Goal: Information Seeking & Learning: Learn about a topic

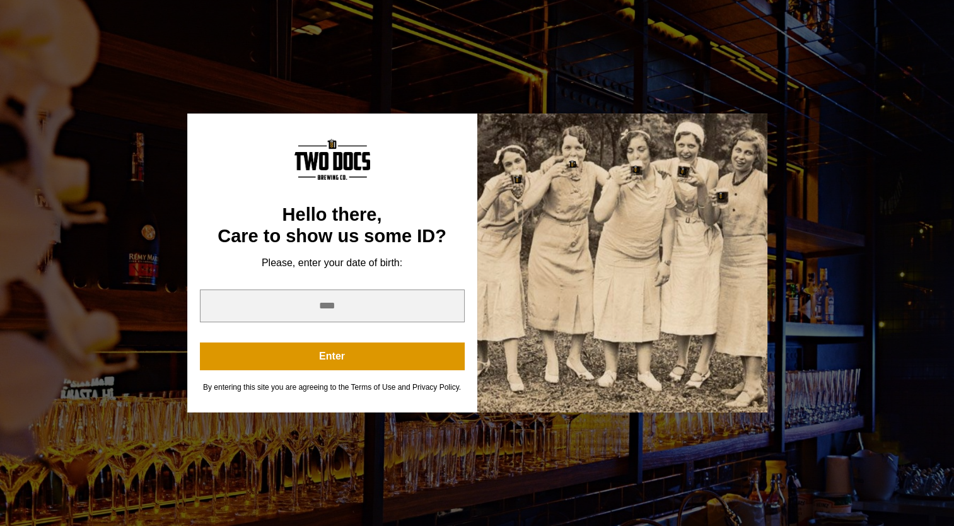
click at [603, 314] on div at bounding box center [622, 263] width 290 height 299
click at [131, 322] on div "You are not old enough to view this content. Try again on your 21st birthday. H…" at bounding box center [477, 263] width 954 height 526
click at [921, 8] on div "You are not old enough to view this content. Try again on your 21st birthday. H…" at bounding box center [477, 263] width 954 height 526
click at [356, 311] on input "year" at bounding box center [332, 305] width 265 height 33
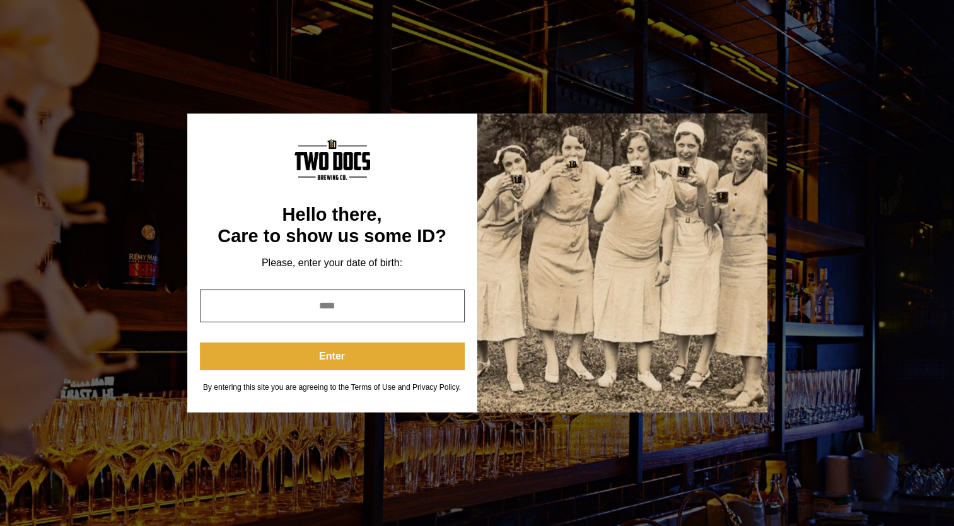
type input "****"
click at [333, 358] on button "Enter" at bounding box center [332, 356] width 265 height 28
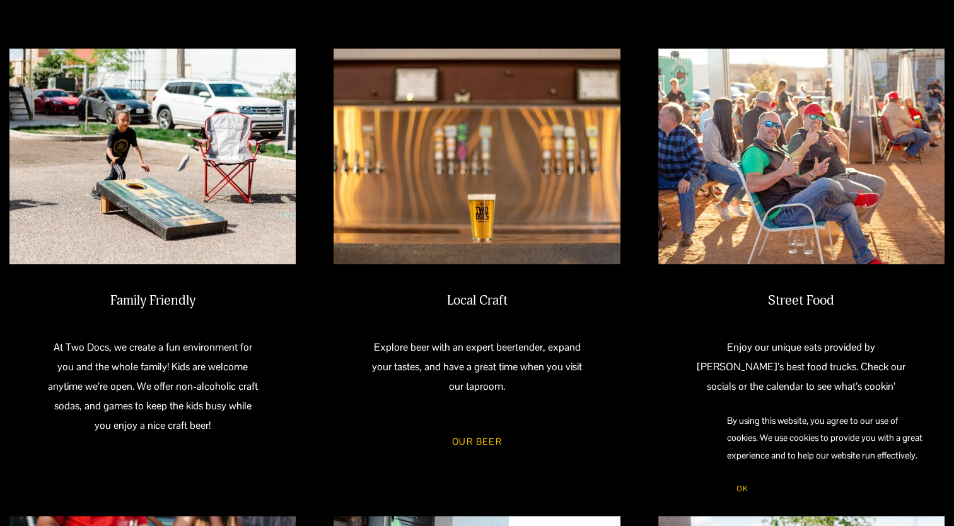
scroll to position [631, 0]
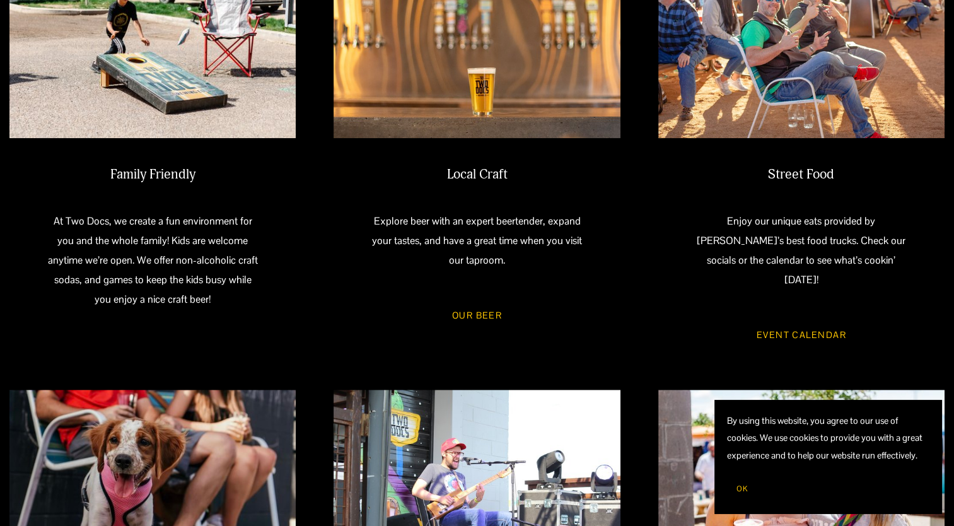
click at [814, 318] on link "Event Calendar" at bounding box center [801, 334] width 126 height 33
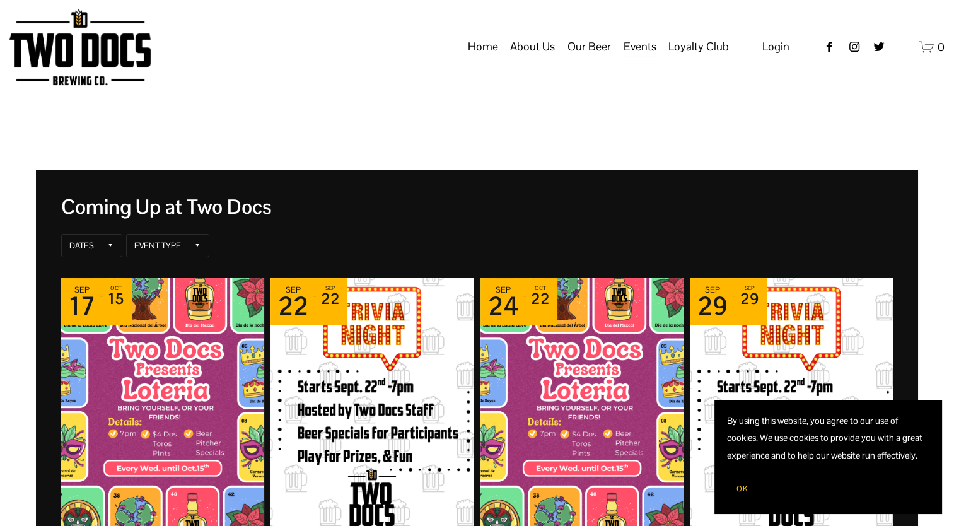
click at [738, 482] on button "OK" at bounding box center [742, 489] width 30 height 24
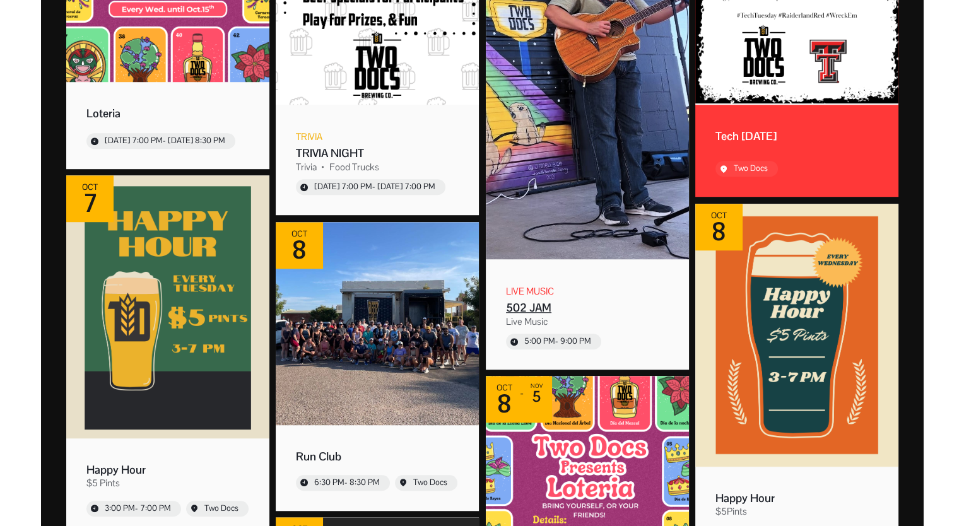
scroll to position [757, 0]
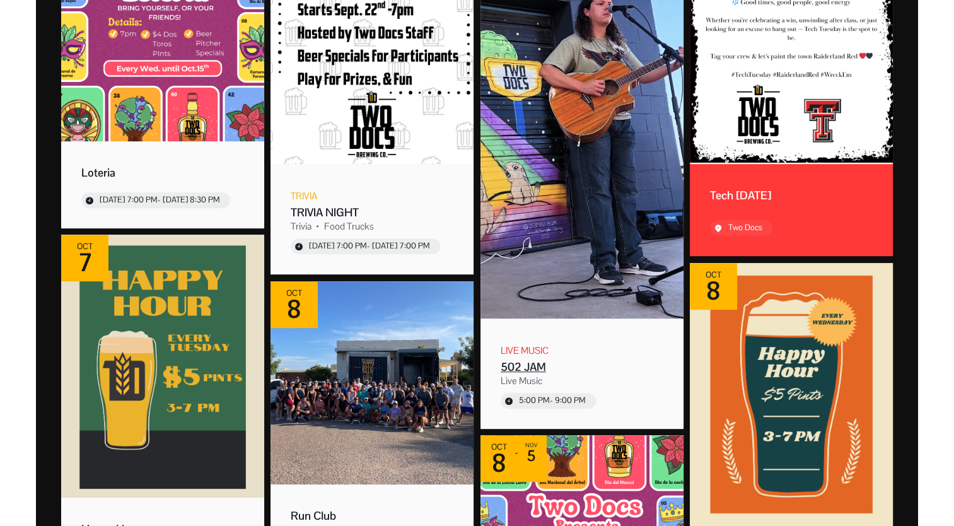
click at [592, 300] on img "Event: 502 JAM" at bounding box center [582, 98] width 203 height 440
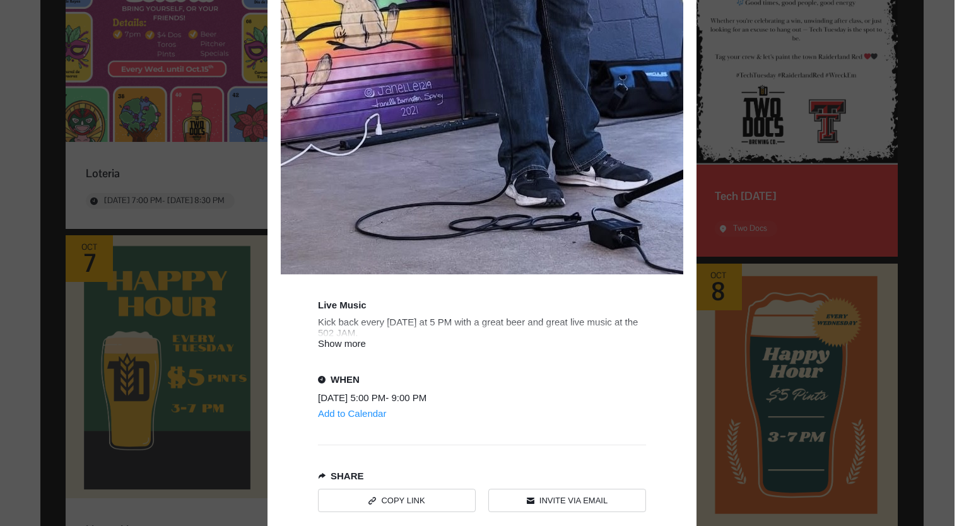
scroll to position [757, 0]
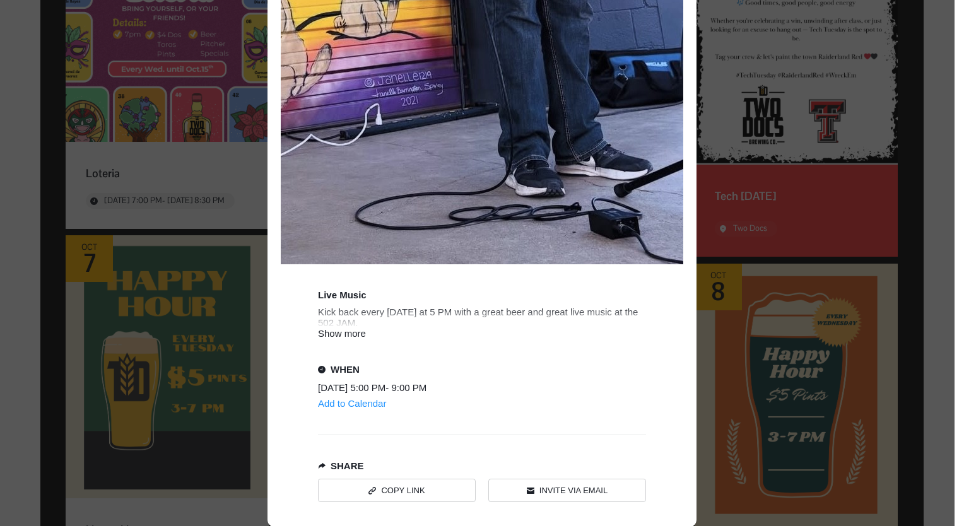
click at [350, 332] on div "Show more" at bounding box center [482, 333] width 328 height 11
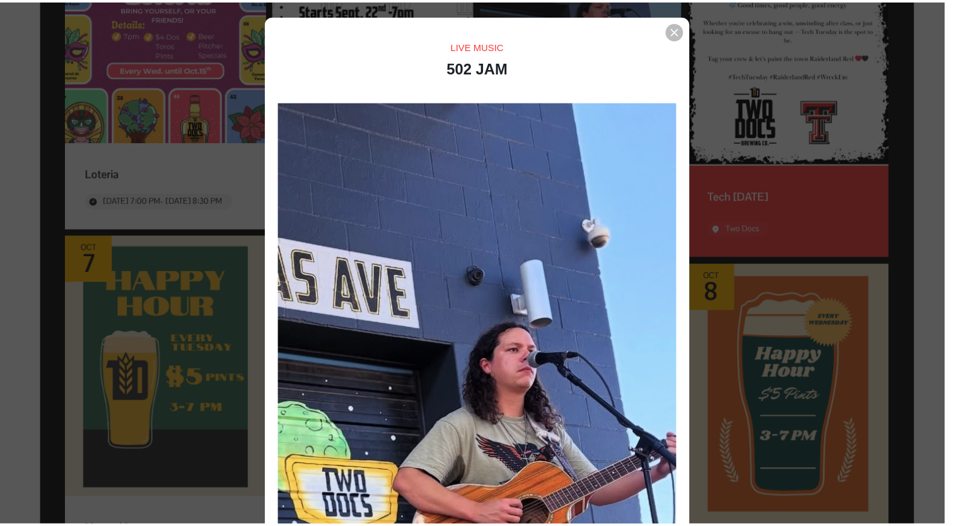
scroll to position [0, 0]
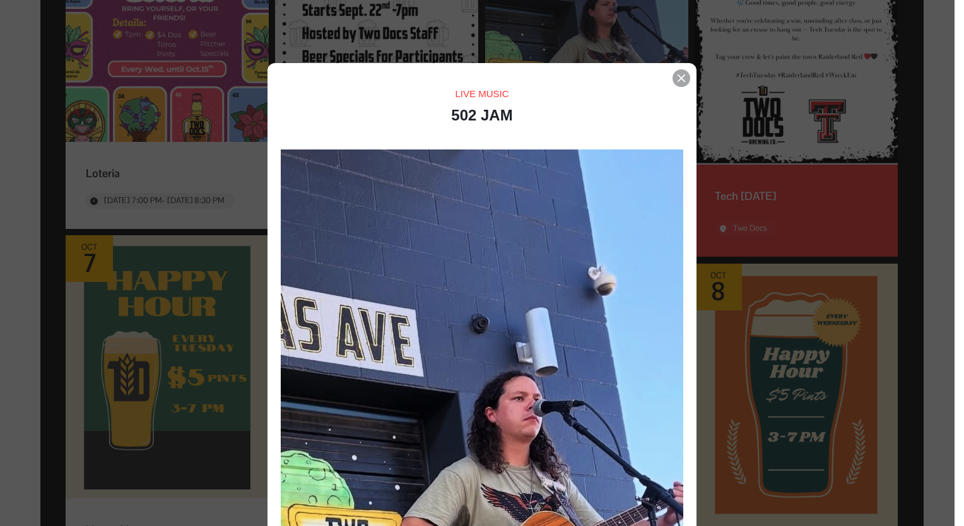
click at [681, 79] on div "Event details popup" at bounding box center [681, 78] width 18 height 18
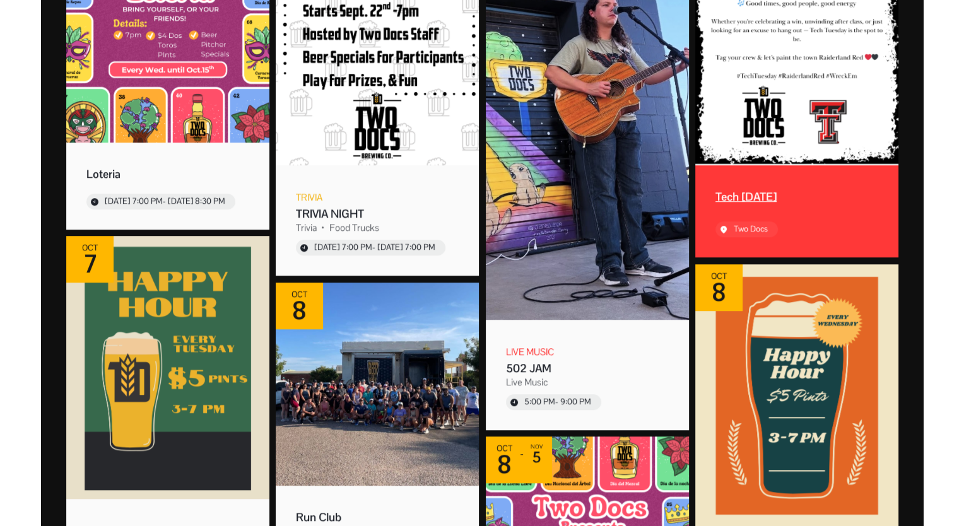
scroll to position [505, 0]
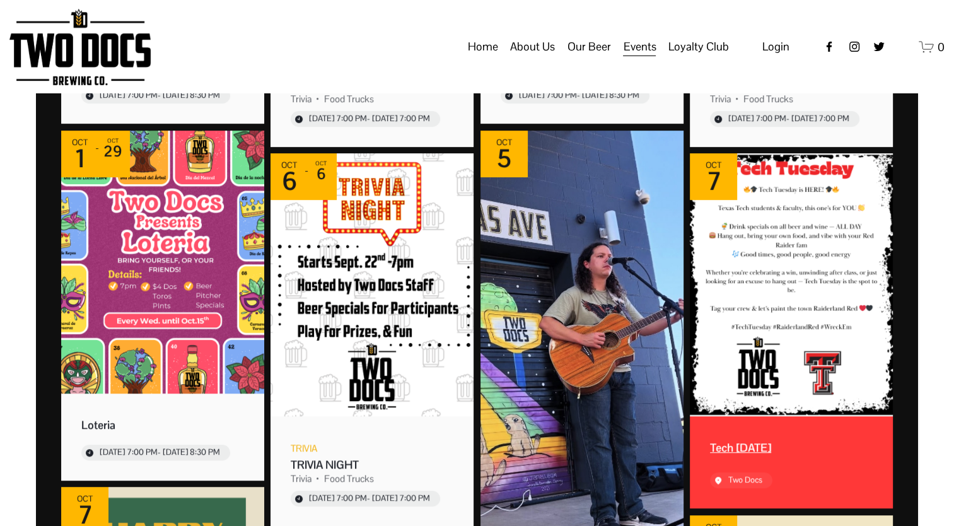
click at [798, 232] on img "Event: Tech Tuesday" at bounding box center [791, 284] width 203 height 263
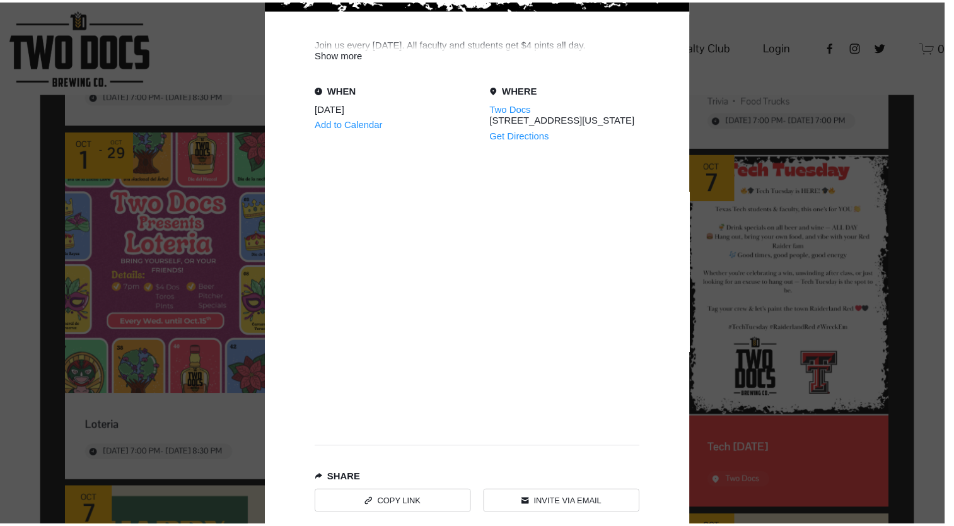
scroll to position [694, 0]
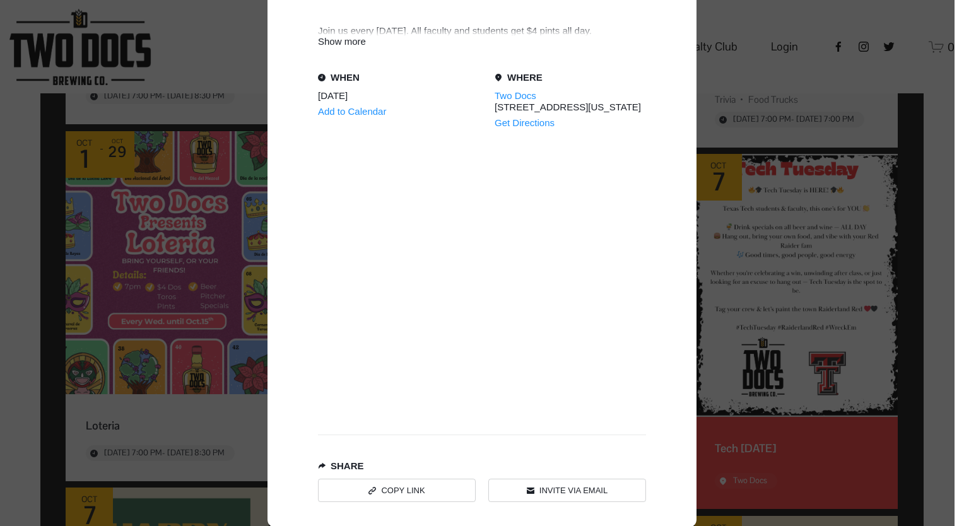
click at [756, 117] on div "Event details popup" at bounding box center [477, 263] width 954 height 526
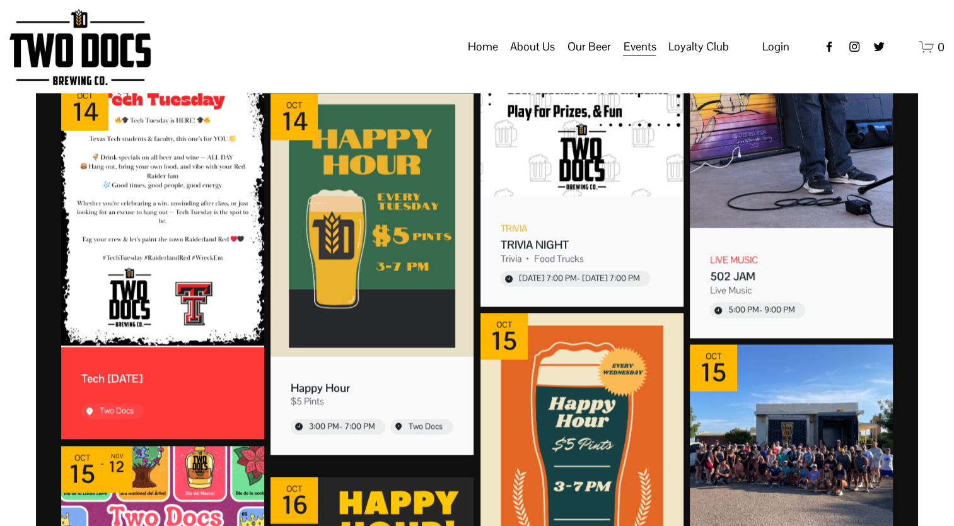
scroll to position [1514, 0]
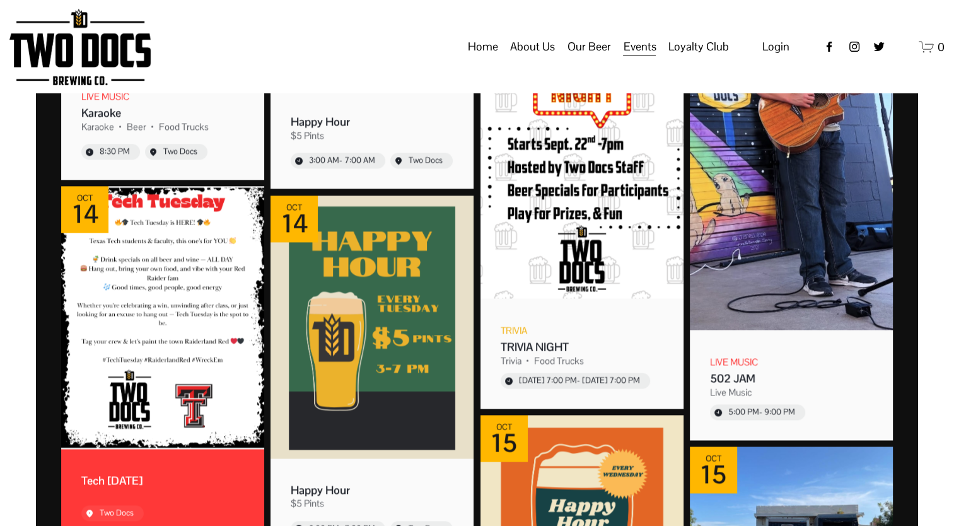
click at [0, 0] on span "Taproom Menu" at bounding box center [0, 0] width 0 height 0
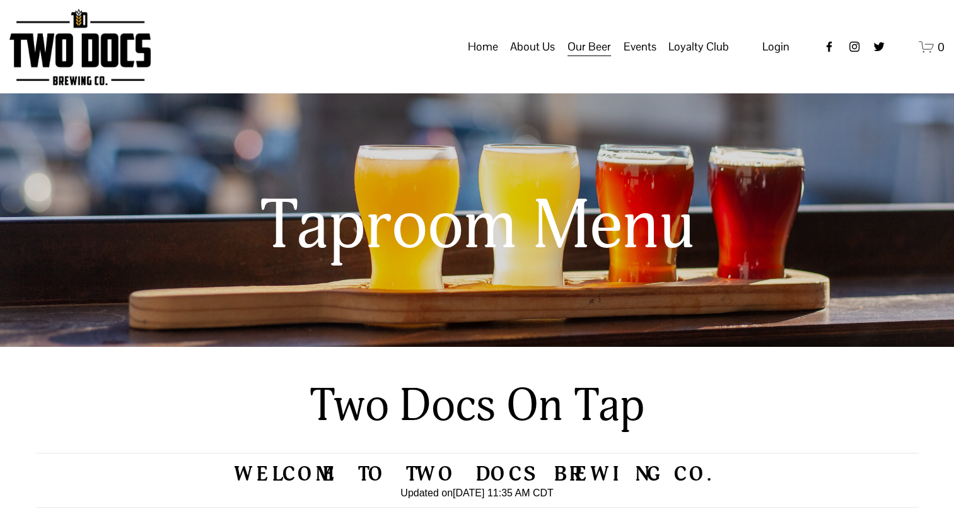
click at [490, 59] on link "Home" at bounding box center [482, 47] width 30 height 24
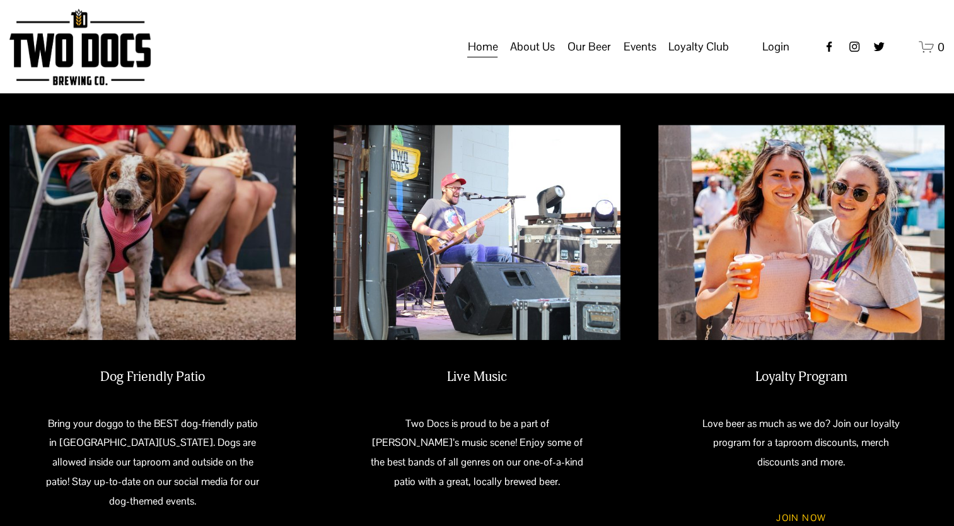
scroll to position [580, 0]
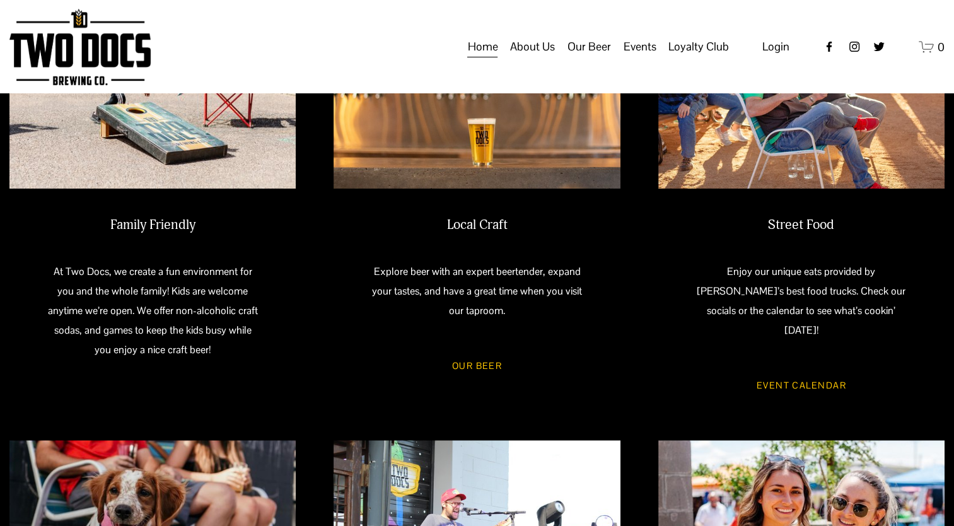
click at [702, 57] on span "Loyalty Club" at bounding box center [698, 46] width 61 height 21
click at [0, 0] on span "Loyalty Club" at bounding box center [0, 0] width 0 height 0
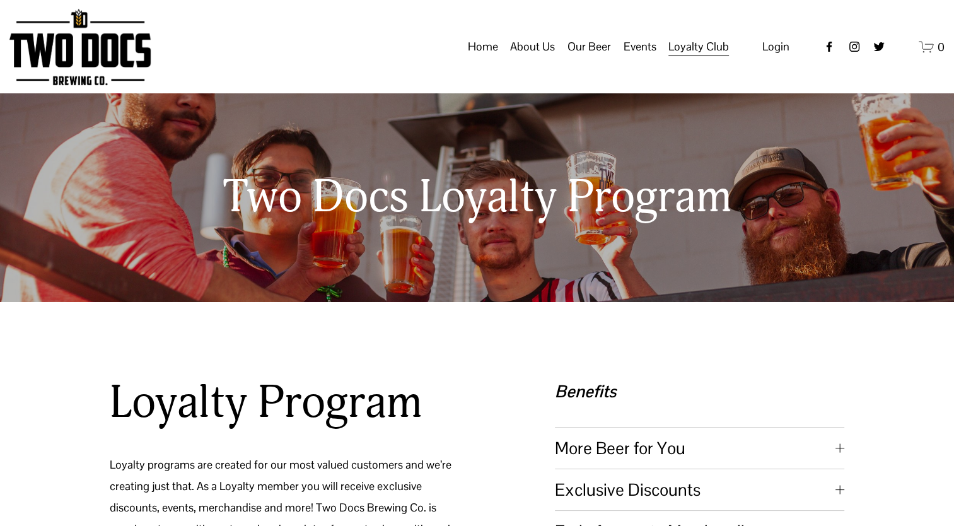
scroll to position [315, 0]
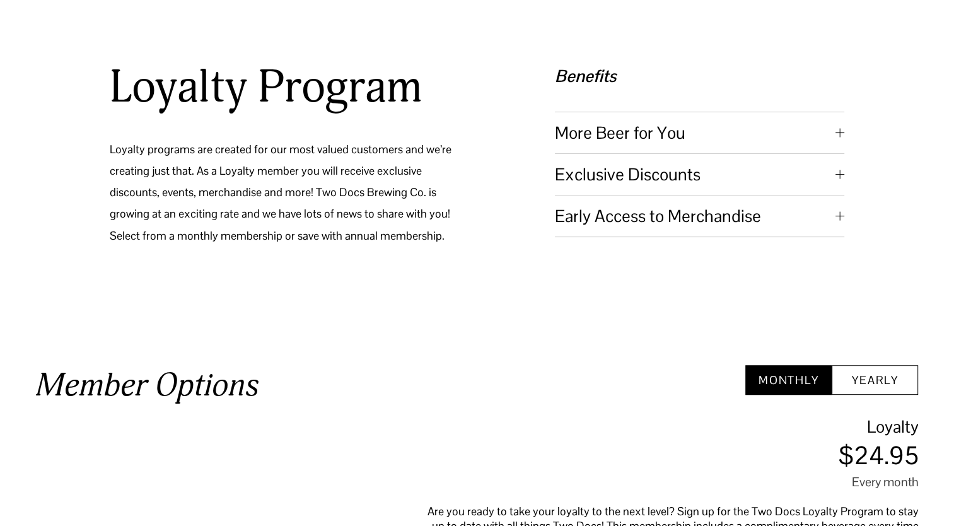
click at [600, 135] on span "More Beer for You" at bounding box center [695, 133] width 281 height 22
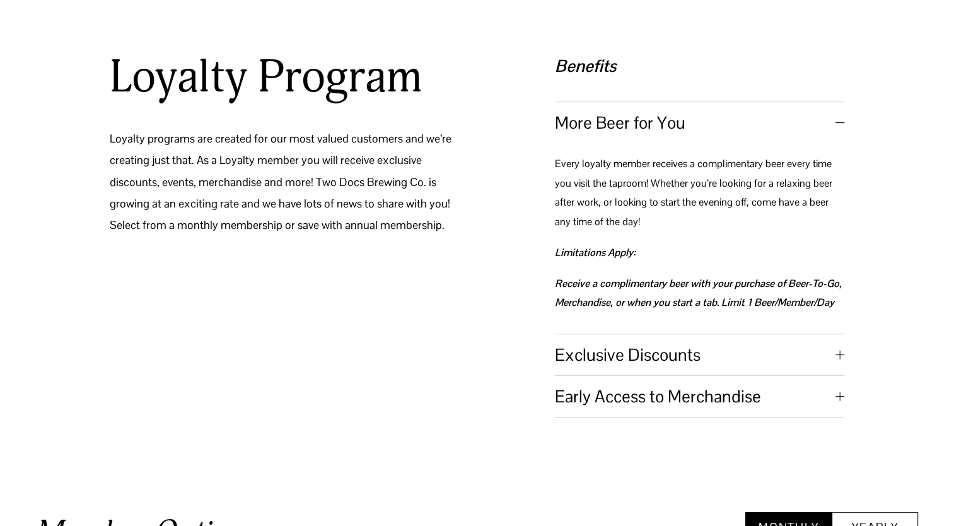
click at [600, 135] on button "More Beer for You" at bounding box center [699, 122] width 289 height 41
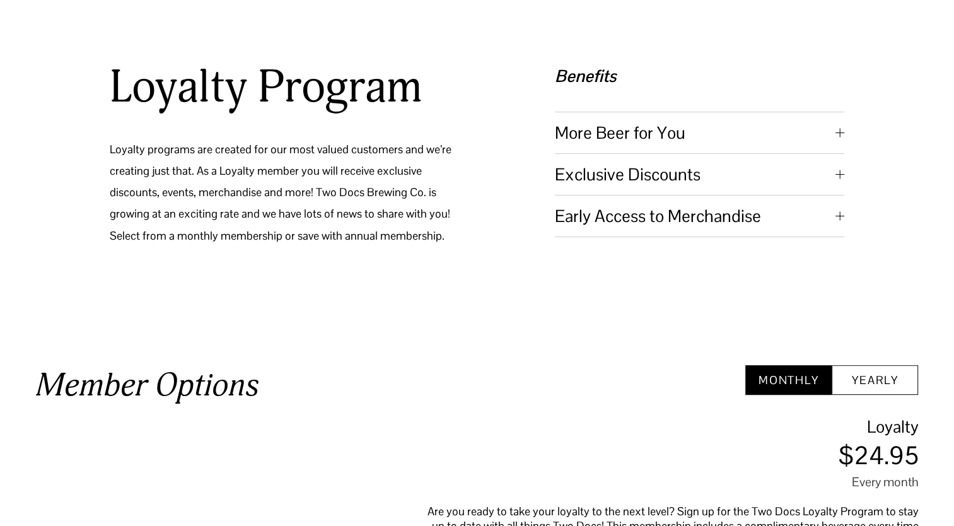
click at [600, 180] on span "Exclusive Discounts" at bounding box center [695, 174] width 281 height 22
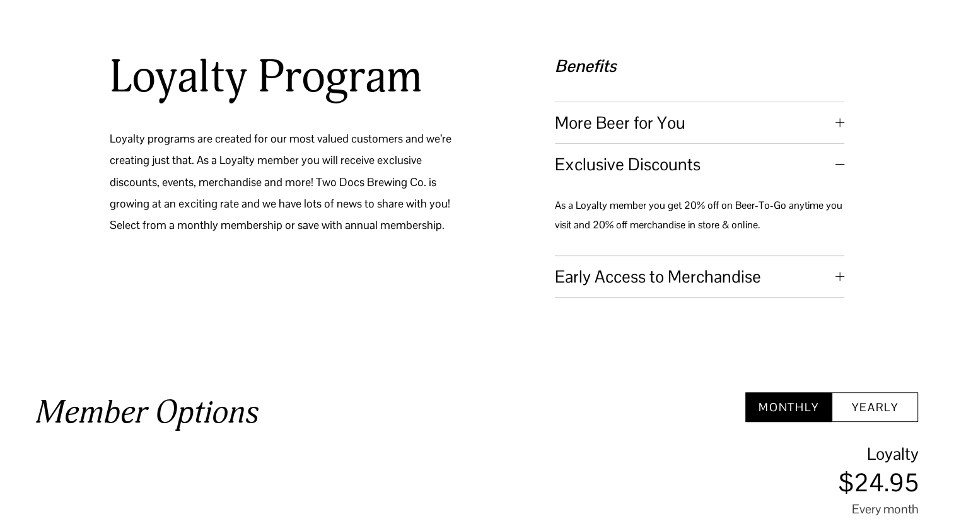
click at [602, 168] on span "Exclusive Discounts" at bounding box center [695, 164] width 281 height 22
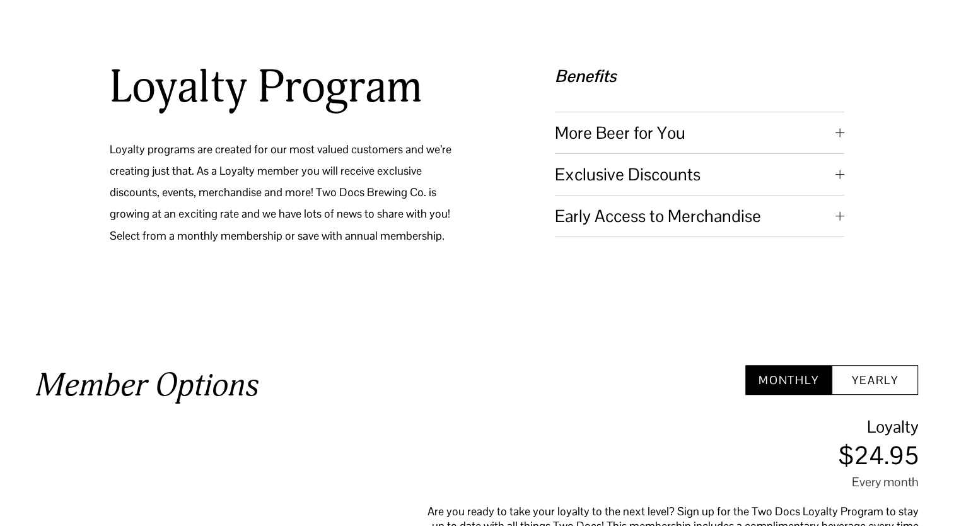
click at [603, 215] on span "Early Access to Merchandise" at bounding box center [695, 216] width 281 height 22
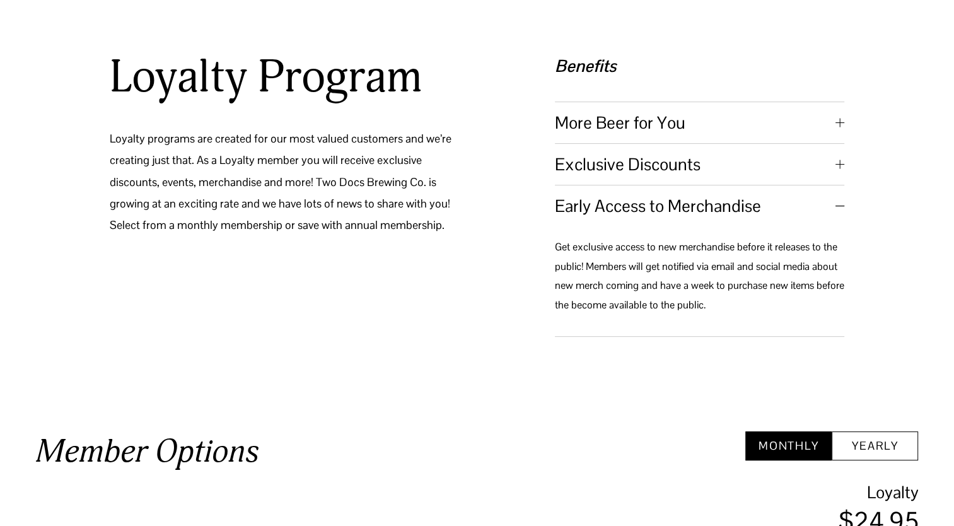
click at [603, 215] on span "Early Access to Merchandise" at bounding box center [695, 206] width 281 height 22
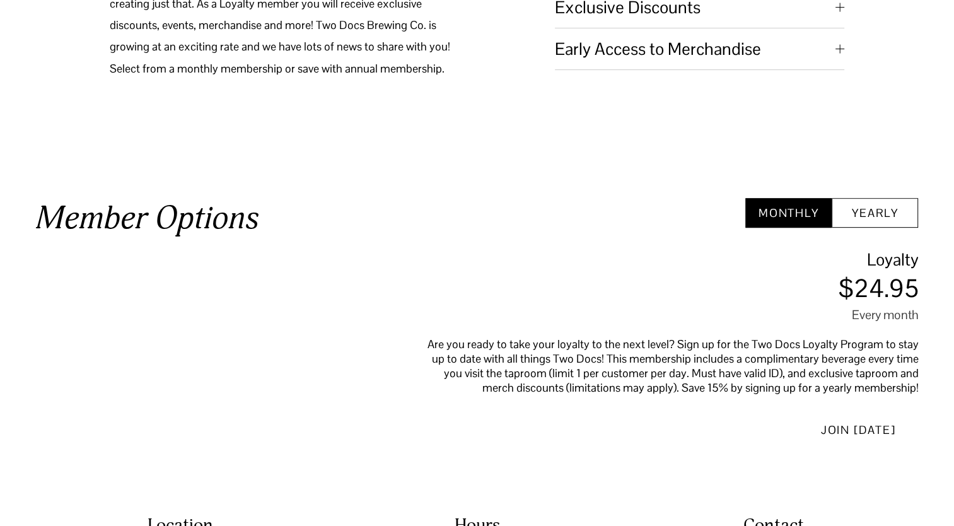
scroll to position [505, 0]
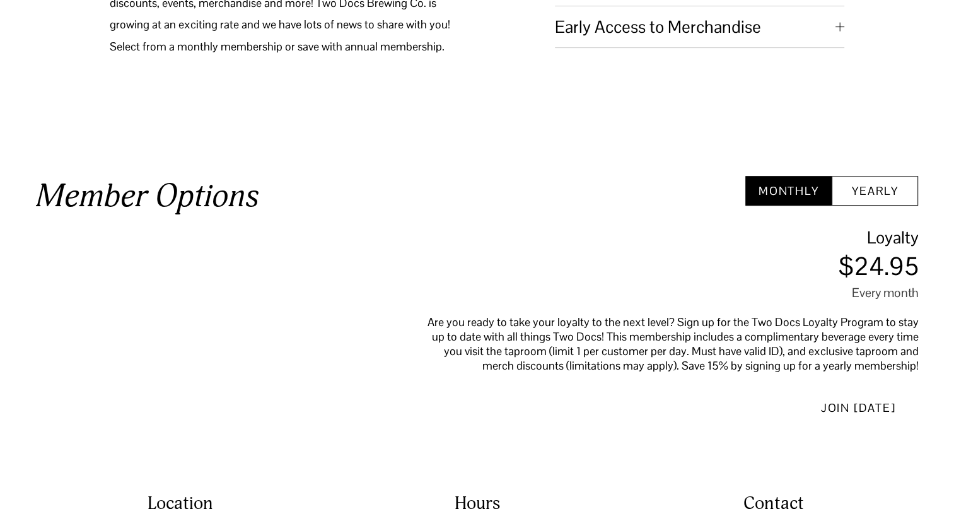
click at [869, 187] on button "Yearly" at bounding box center [875, 191] width 86 height 30
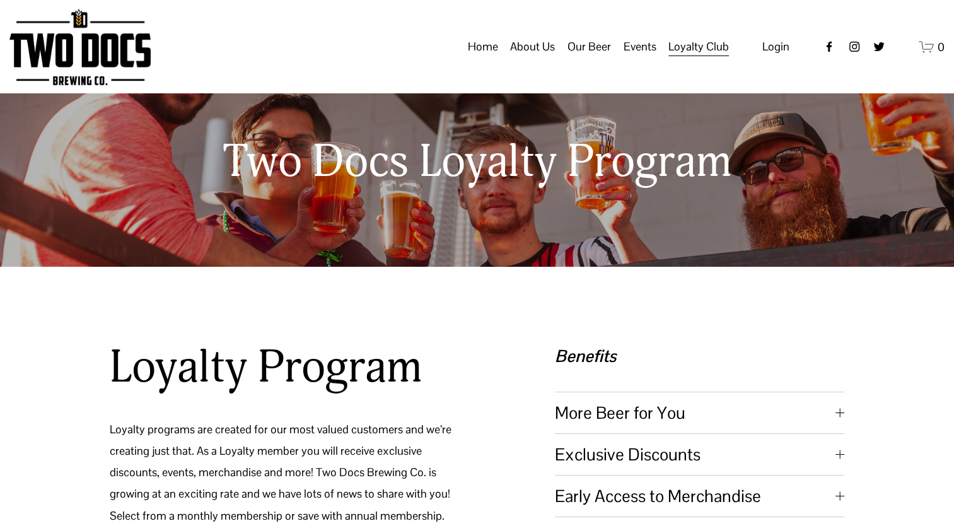
scroll to position [0, 0]
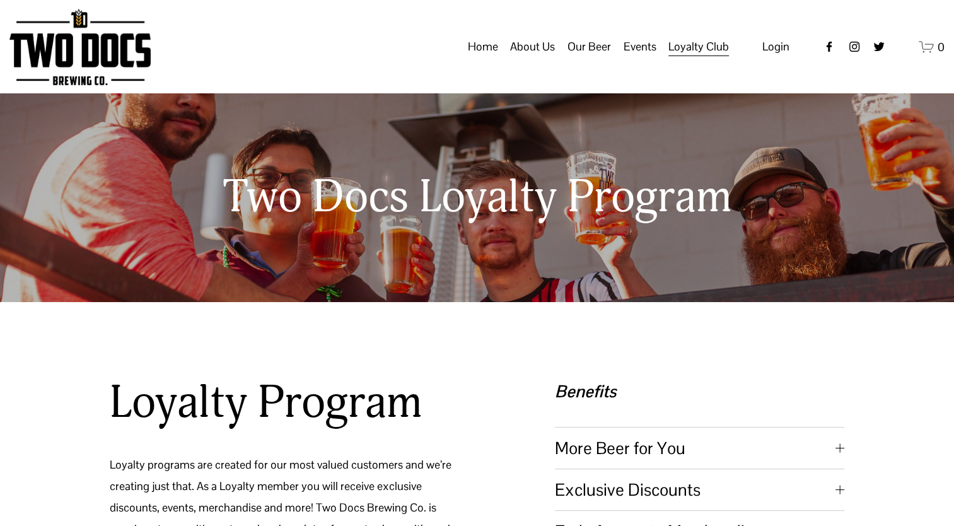
click at [0, 0] on span "Our Mission" at bounding box center [0, 0] width 0 height 0
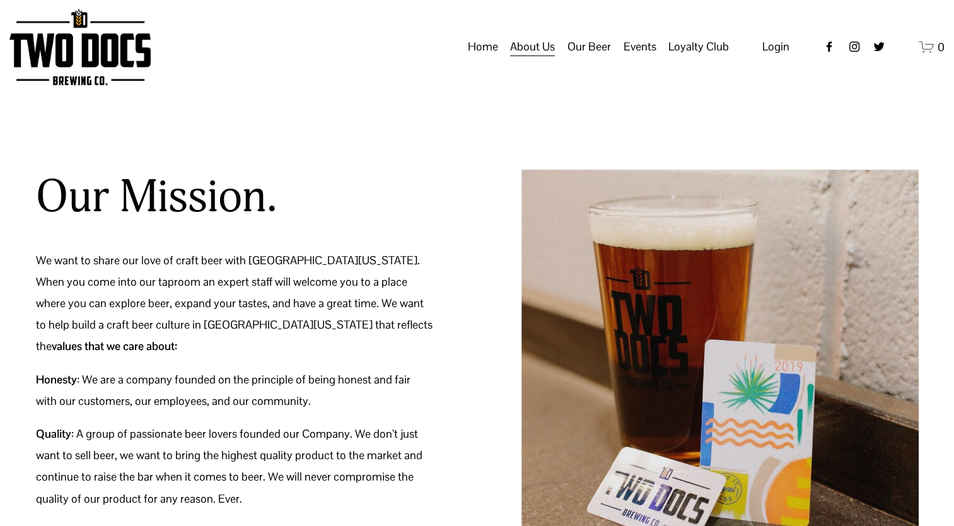
click at [0, 0] on span "Green Initiative" at bounding box center [0, 0] width 0 height 0
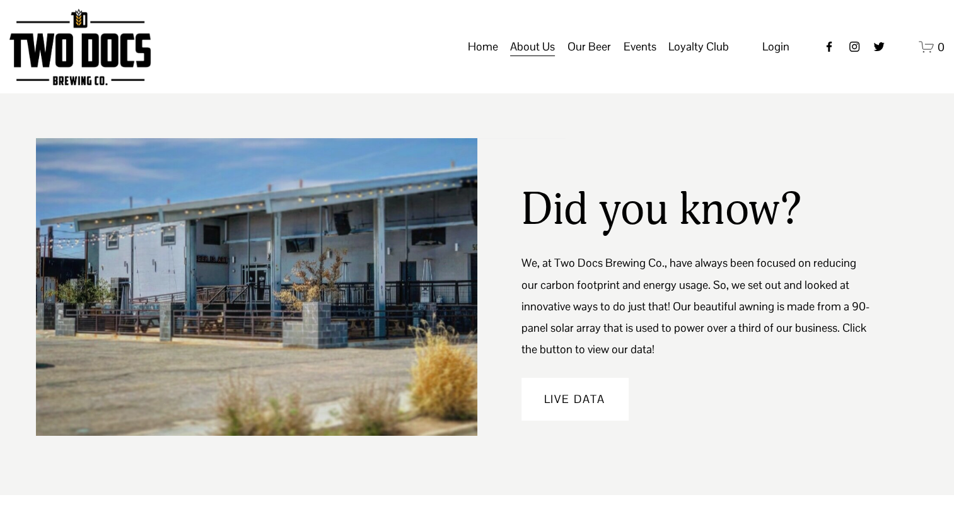
click at [489, 59] on link "Home" at bounding box center [482, 47] width 30 height 24
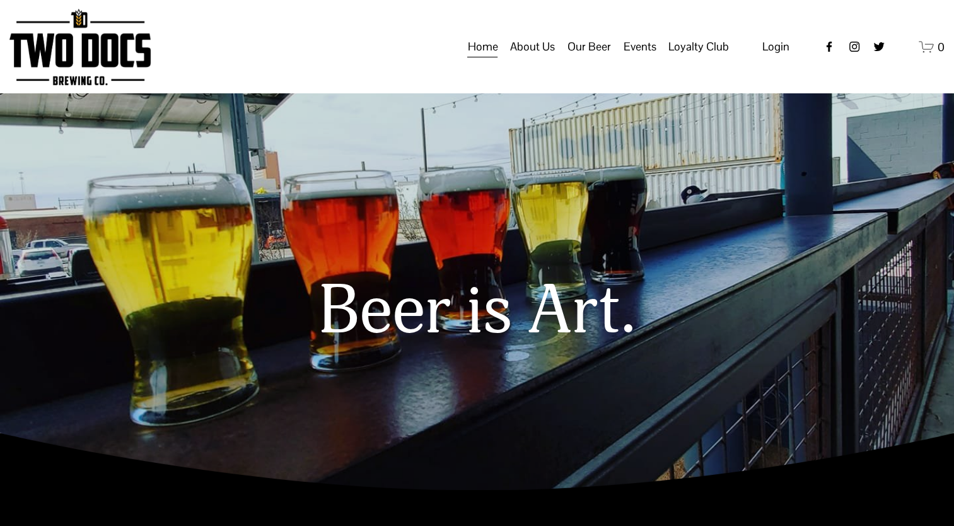
click at [832, 53] on icon "Facebook" at bounding box center [829, 46] width 13 height 13
